Goal: Information Seeking & Learning: Compare options

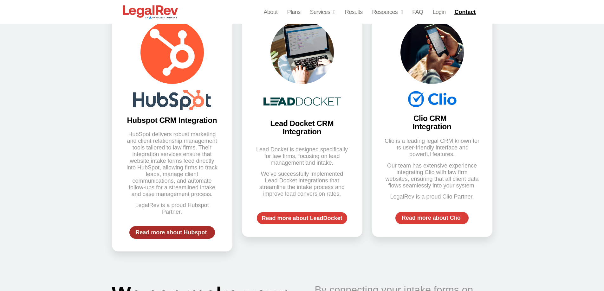
click at [175, 230] on span "Read more about Hubspot" at bounding box center [170, 233] width 71 height 6
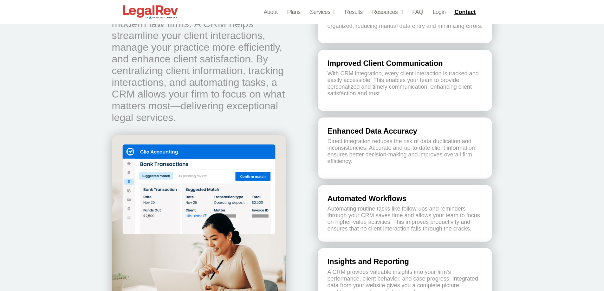
scroll to position [1173, 0]
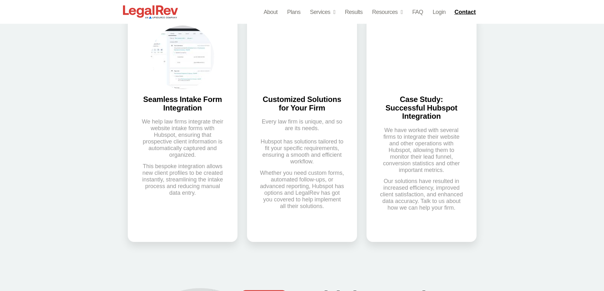
scroll to position [476, 0]
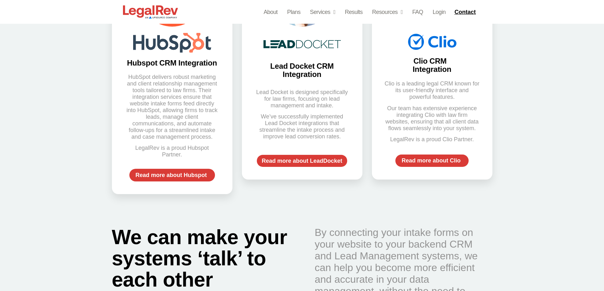
scroll to position [349, 0]
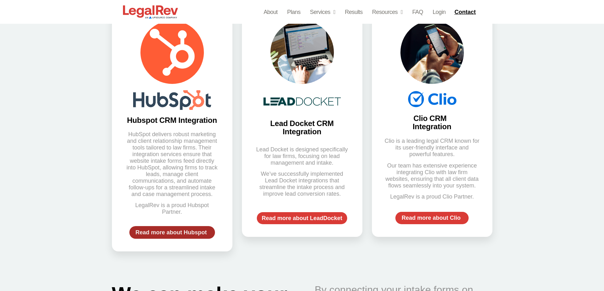
click at [174, 226] on link "Read more about Hubspot" at bounding box center [172, 232] width 86 height 13
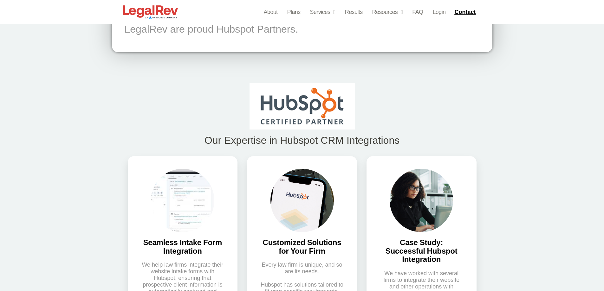
scroll to position [317, 0]
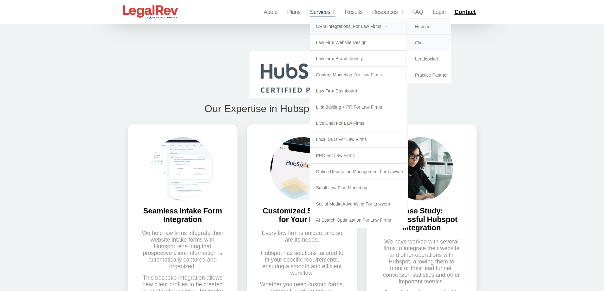
drag, startPoint x: 424, startPoint y: 44, endPoint x: 433, endPoint y: 43, distance: 9.0
click at [424, 44] on link "Clio" at bounding box center [429, 43] width 44 height 16
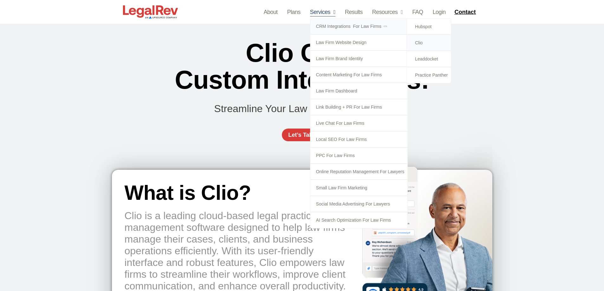
click at [421, 42] on link "Clio" at bounding box center [429, 43] width 44 height 16
click at [428, 60] on link "Leaddocket" at bounding box center [429, 59] width 44 height 16
click at [426, 76] on link "Practice Panther" at bounding box center [429, 75] width 44 height 16
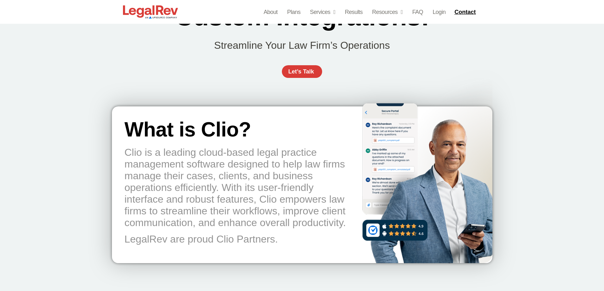
click at [203, 170] on p "Clio is a leading cloud-based legal practice management software designed to he…" at bounding box center [236, 188] width 222 height 82
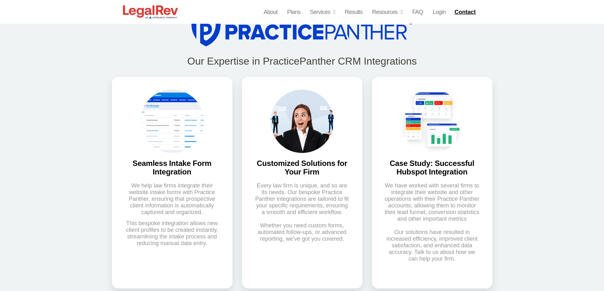
scroll to position [285, 0]
